Goal: Task Accomplishment & Management: Complete application form

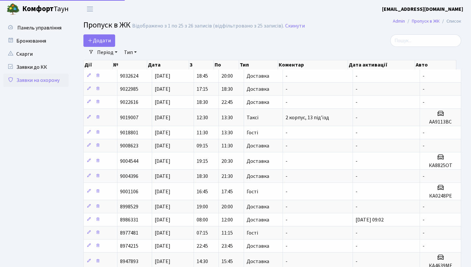
select select "25"
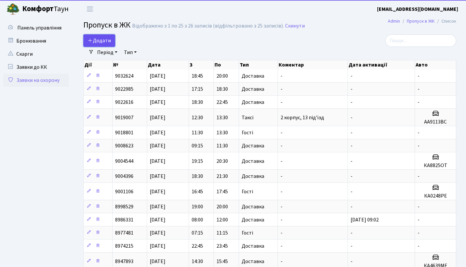
click at [102, 39] on span "Додати" at bounding box center [99, 40] width 23 height 7
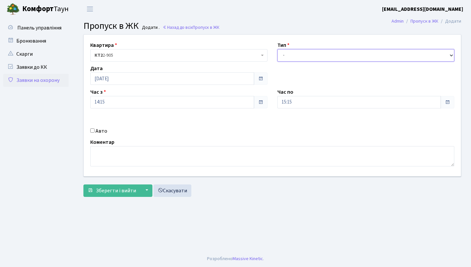
click at [298, 55] on select "- Доставка Таксі Гості Сервіс" at bounding box center [366, 55] width 177 height 12
select select "1"
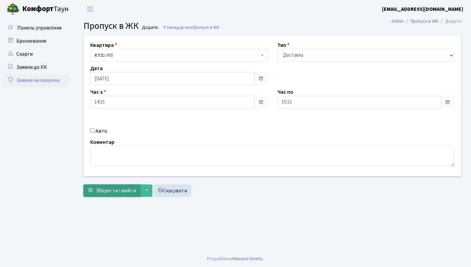
click at [101, 187] on span "Зберегти і вийти" at bounding box center [116, 190] width 40 height 7
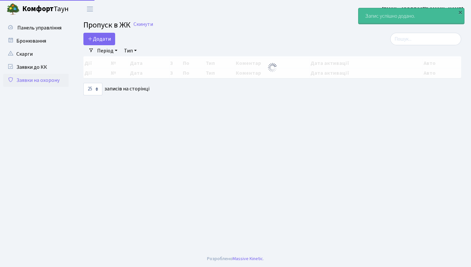
select select "25"
